Goal: Task Accomplishment & Management: Manage account settings

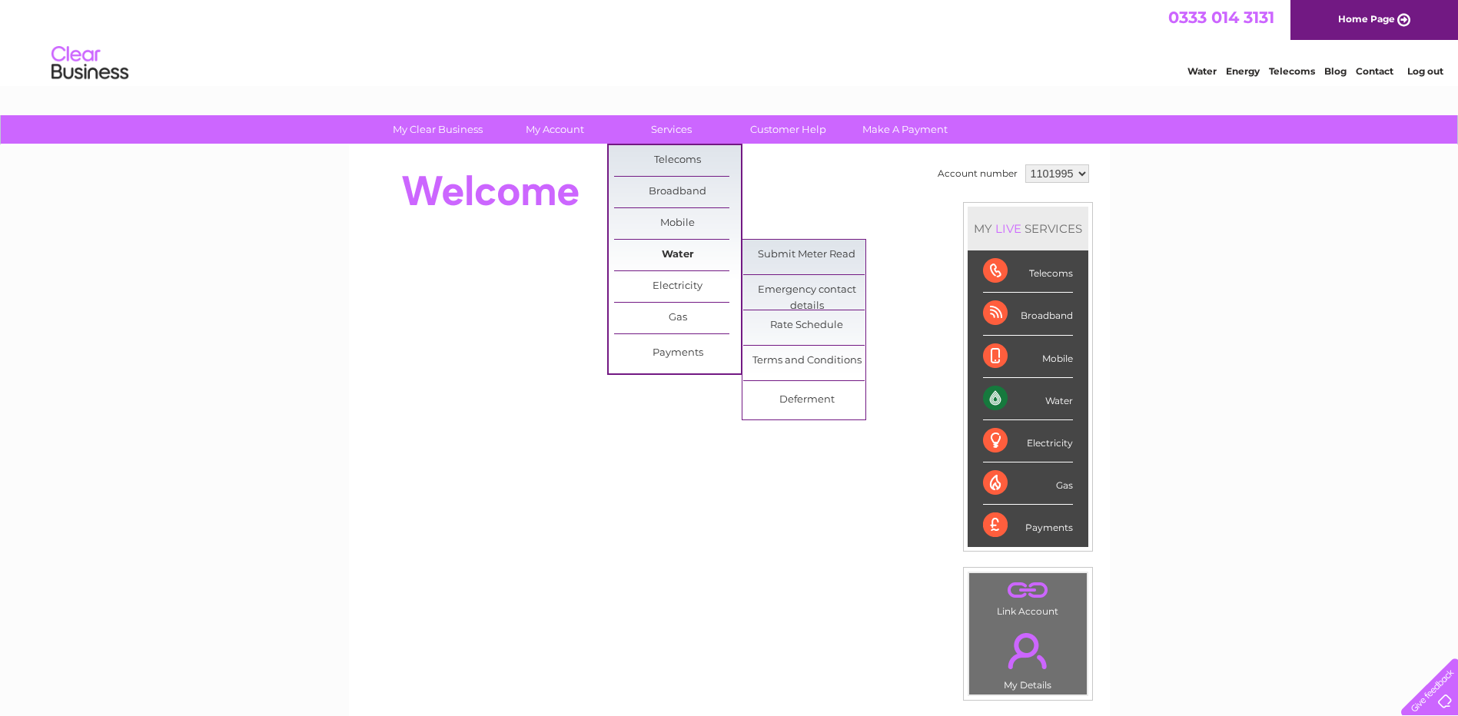
click at [672, 258] on link "Water" at bounding box center [677, 255] width 127 height 31
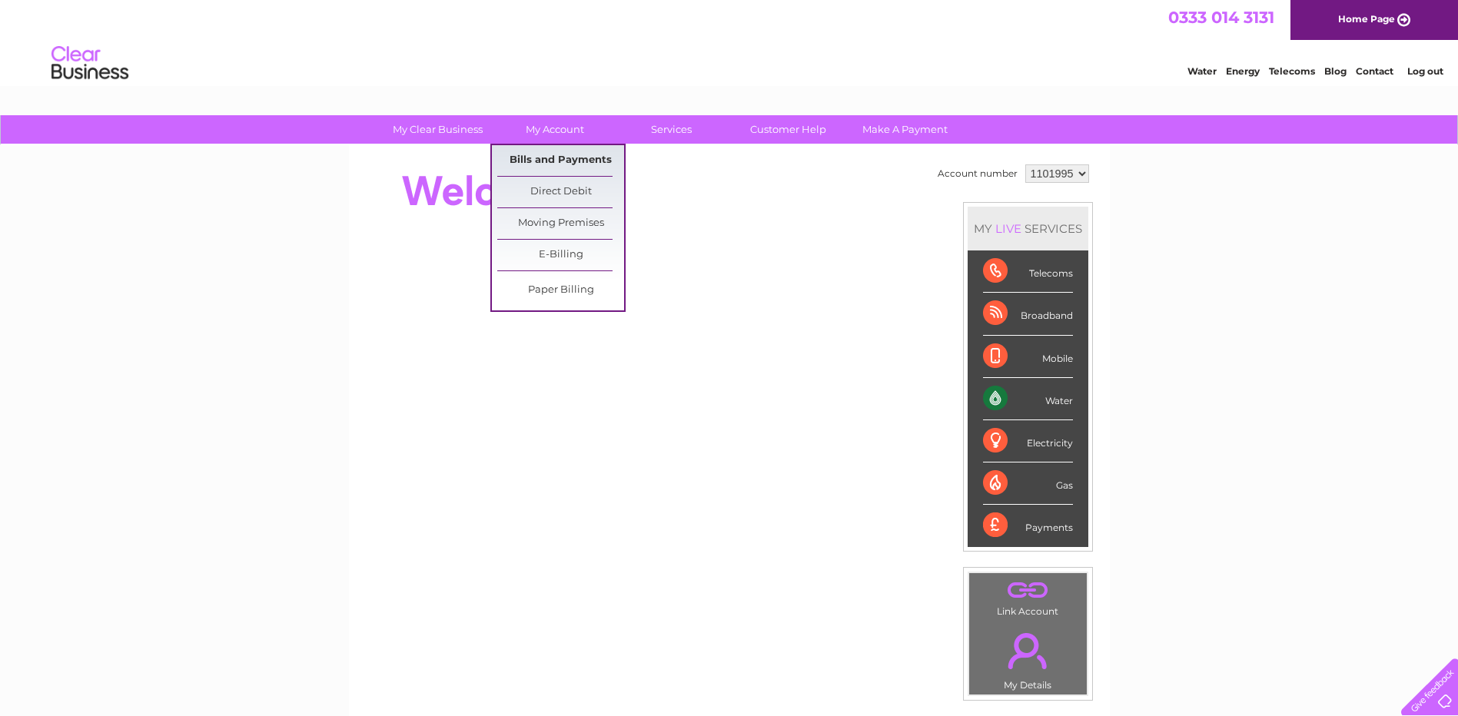
click at [547, 155] on link "Bills and Payments" at bounding box center [560, 160] width 127 height 31
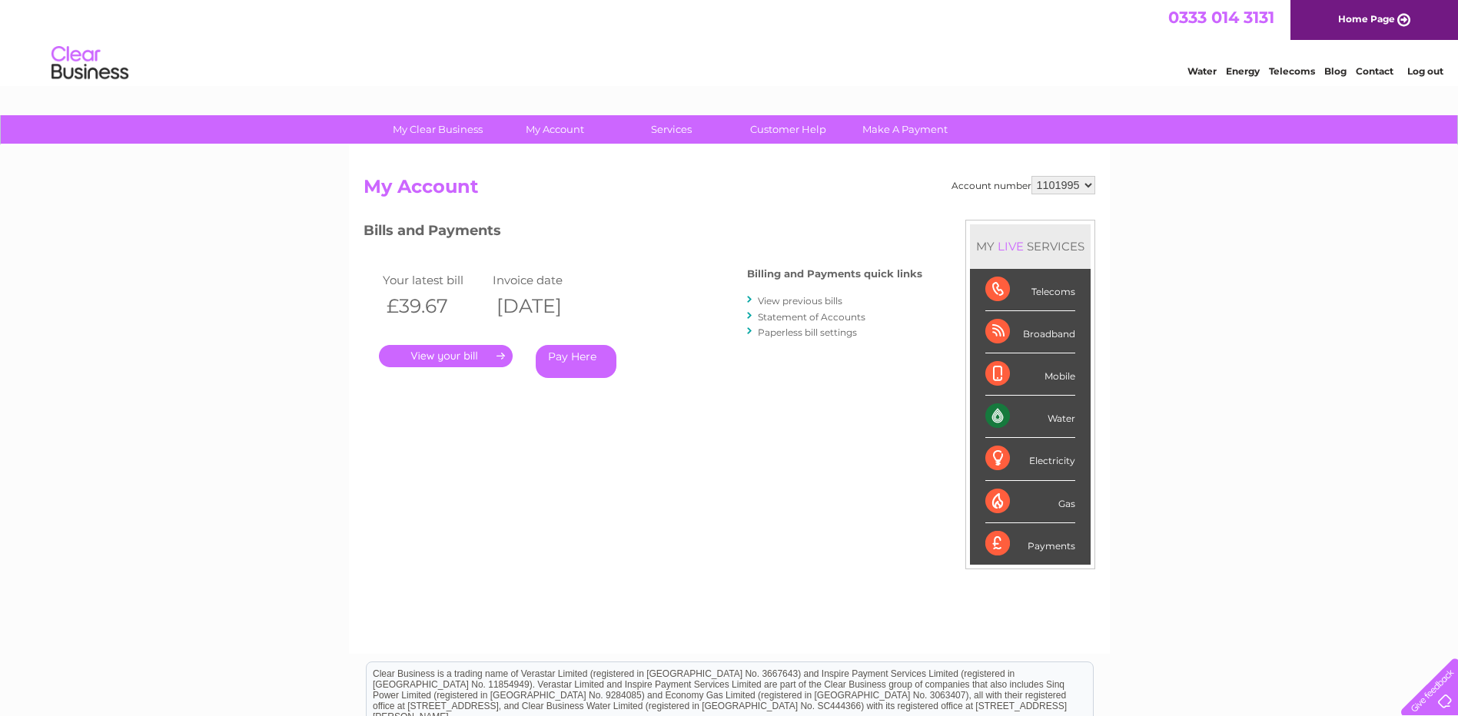
click at [447, 353] on link "." at bounding box center [446, 356] width 134 height 22
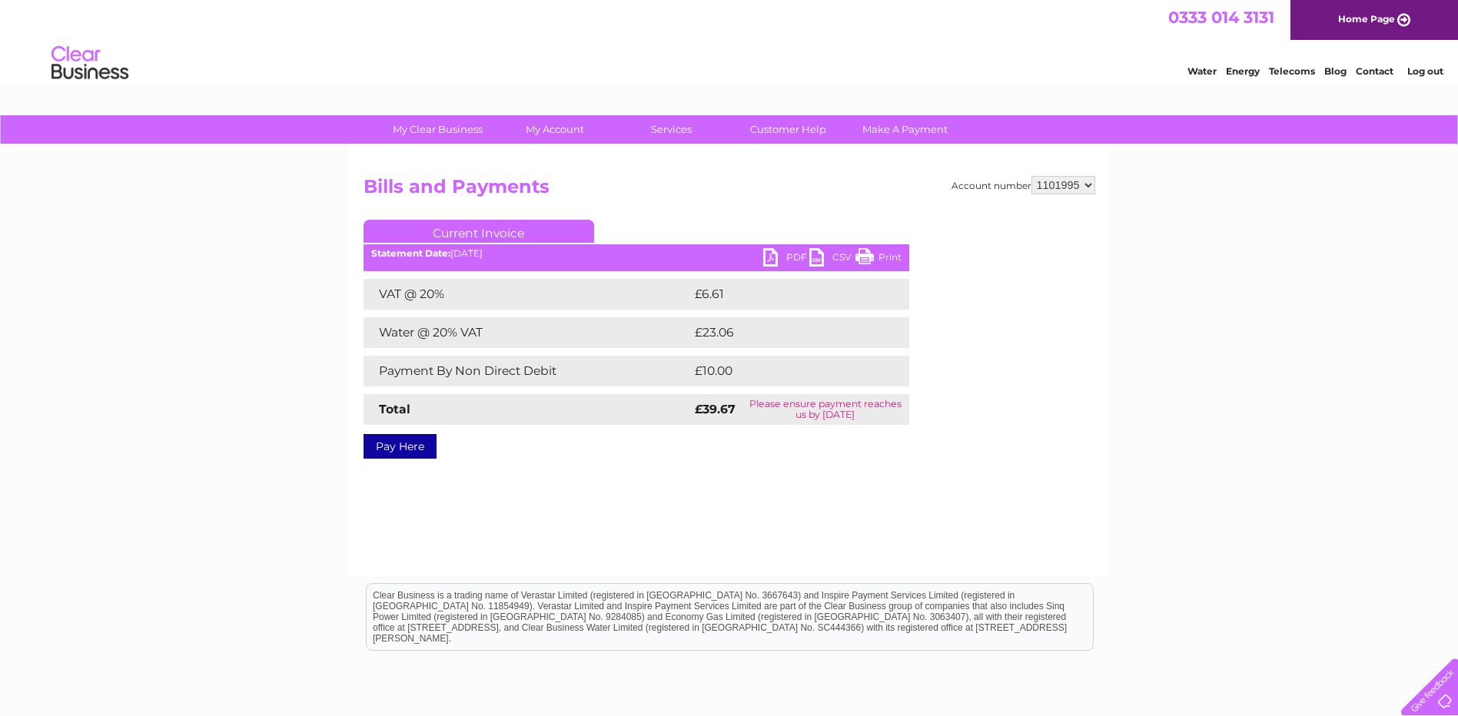
click at [772, 256] on link "PDF" at bounding box center [786, 259] width 46 height 22
